Goal: Information Seeking & Learning: Learn about a topic

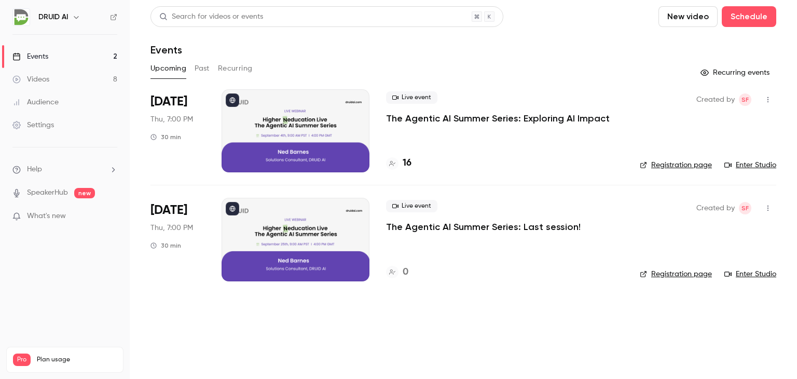
click at [452, 119] on p "The Agentic AI Summer Series: Exploring AI Impact" at bounding box center [498, 118] width 224 height 12
click at [62, 52] on link "Events 2" at bounding box center [65, 56] width 130 height 23
click at [521, 115] on p "The Agentic AI Summer Series: Exploring AI Impact" at bounding box center [498, 118] width 224 height 12
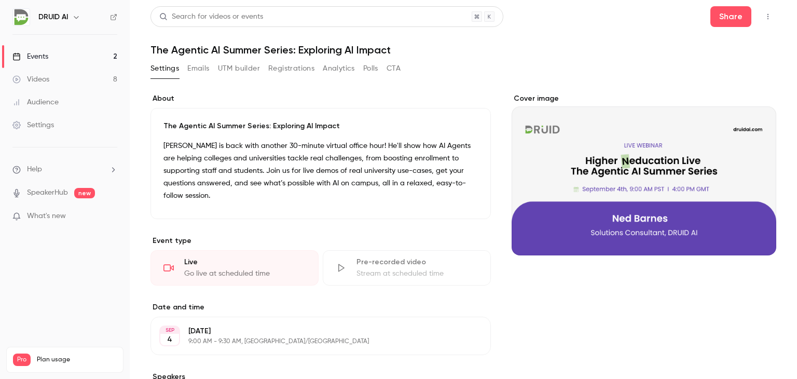
click at [201, 67] on button "Emails" at bounding box center [198, 68] width 22 height 17
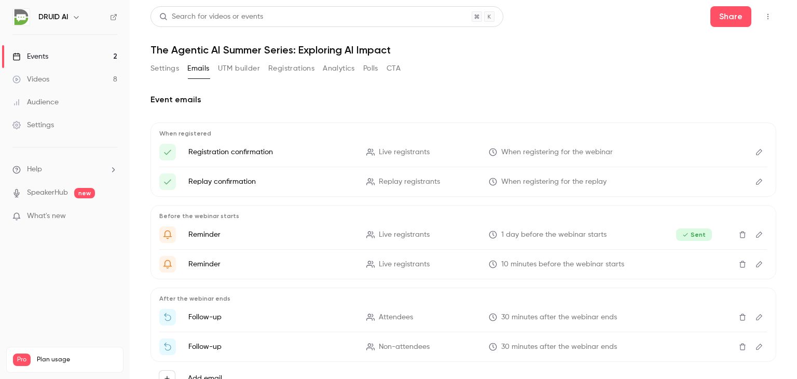
click at [165, 68] on button "Settings" at bounding box center [164, 68] width 29 height 17
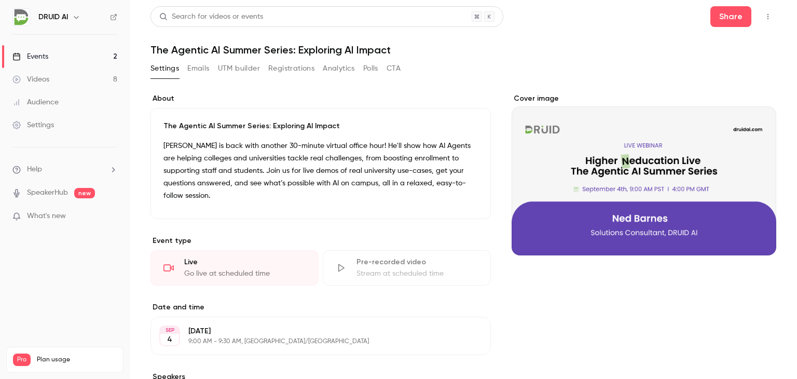
click at [232, 71] on button "UTM builder" at bounding box center [239, 68] width 42 height 17
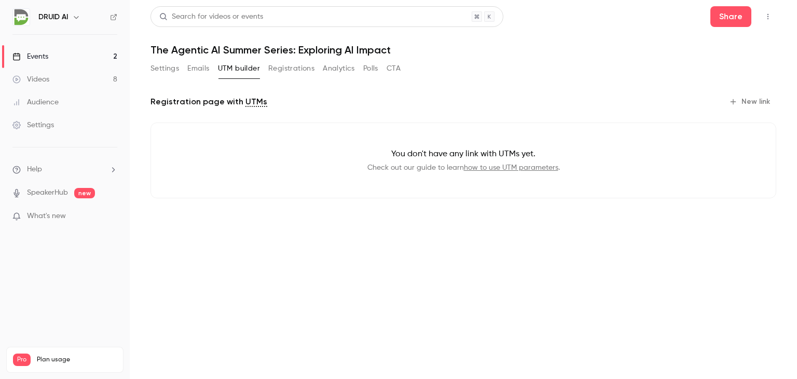
click at [286, 69] on button "Registrations" at bounding box center [291, 68] width 46 height 17
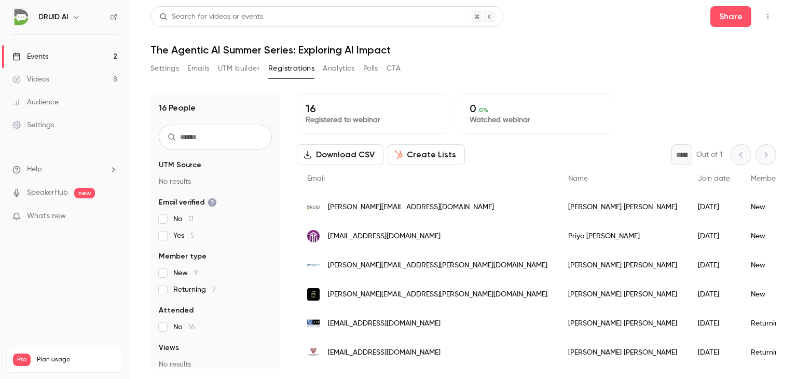
click at [338, 69] on button "Analytics" at bounding box center [339, 68] width 32 height 17
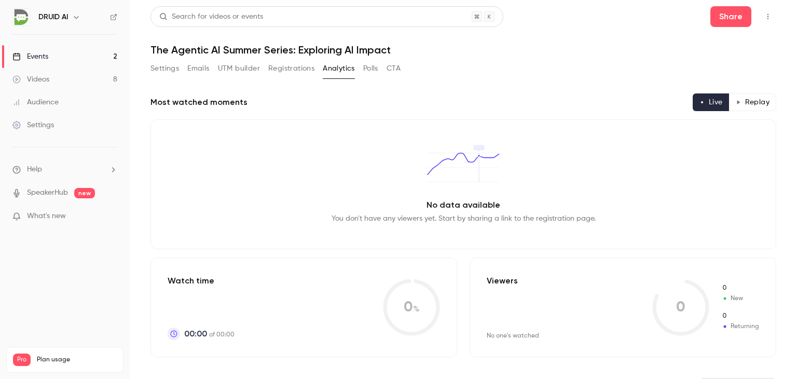
click at [374, 69] on button "Polls" at bounding box center [370, 68] width 15 height 17
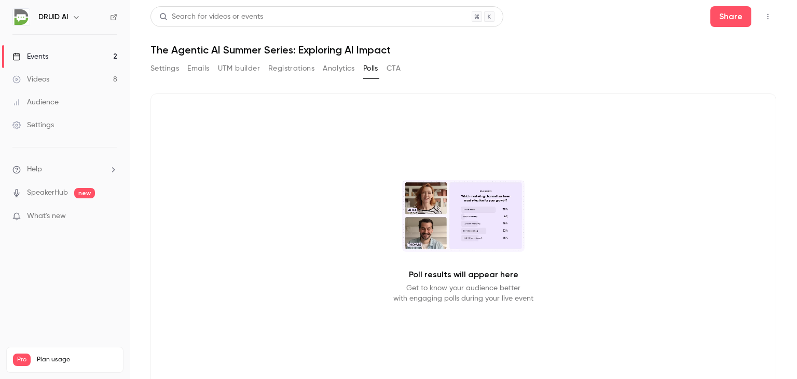
click at [389, 69] on button "CTA" at bounding box center [393, 68] width 14 height 17
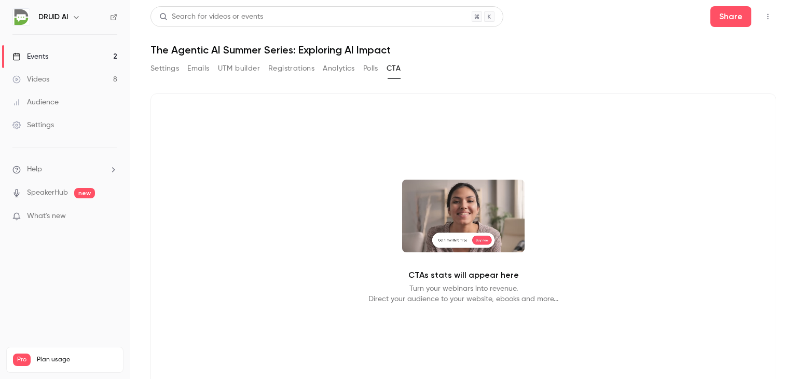
click at [207, 71] on button "Emails" at bounding box center [198, 68] width 22 height 17
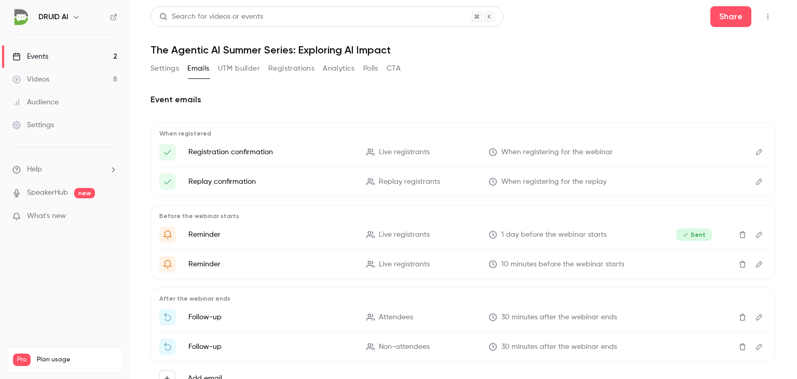
click at [163, 69] on button "Settings" at bounding box center [164, 68] width 29 height 17
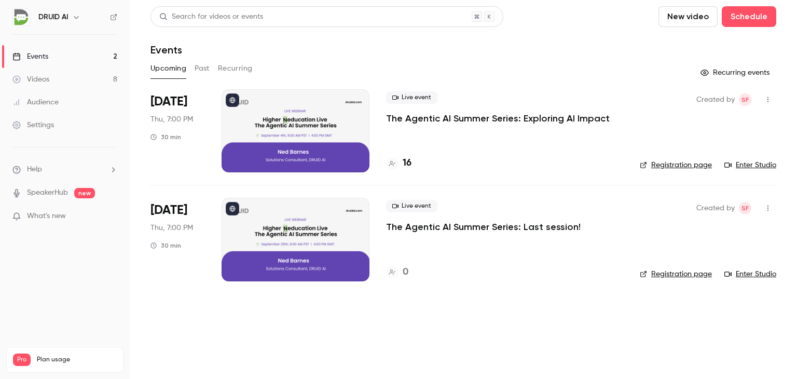
click at [459, 227] on p "The Agentic AI Summer Series: Last session!" at bounding box center [483, 226] width 194 height 12
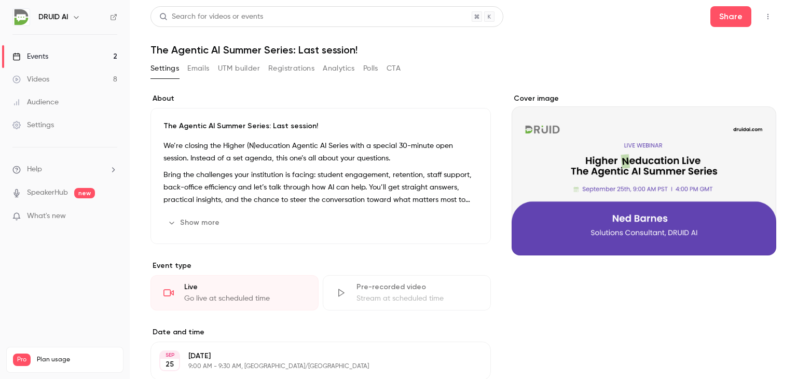
click at [208, 221] on button "Show more" at bounding box center [194, 222] width 62 height 17
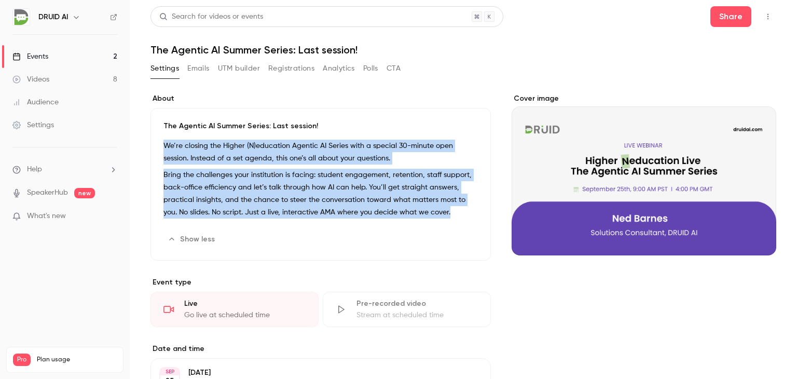
drag, startPoint x: 451, startPoint y: 211, endPoint x: 165, endPoint y: 146, distance: 293.0
click at [165, 146] on div "We’re closing the Higher (N)education Agentic AI Series with a special 30-minut…" at bounding box center [320, 181] width 314 height 83
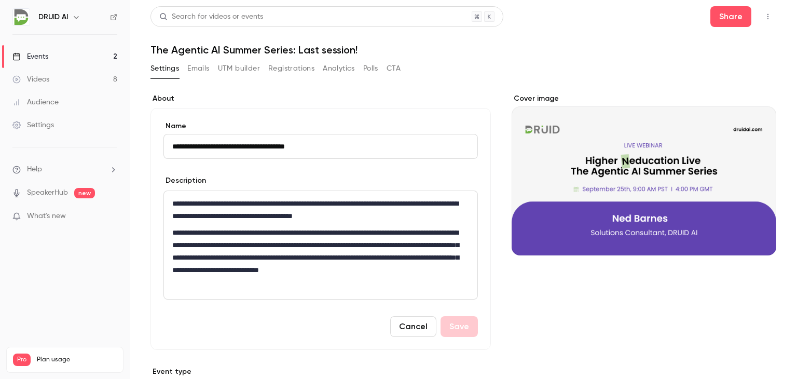
click at [217, 221] on p "**********" at bounding box center [318, 209] width 293 height 25
